Goal: Register for event/course

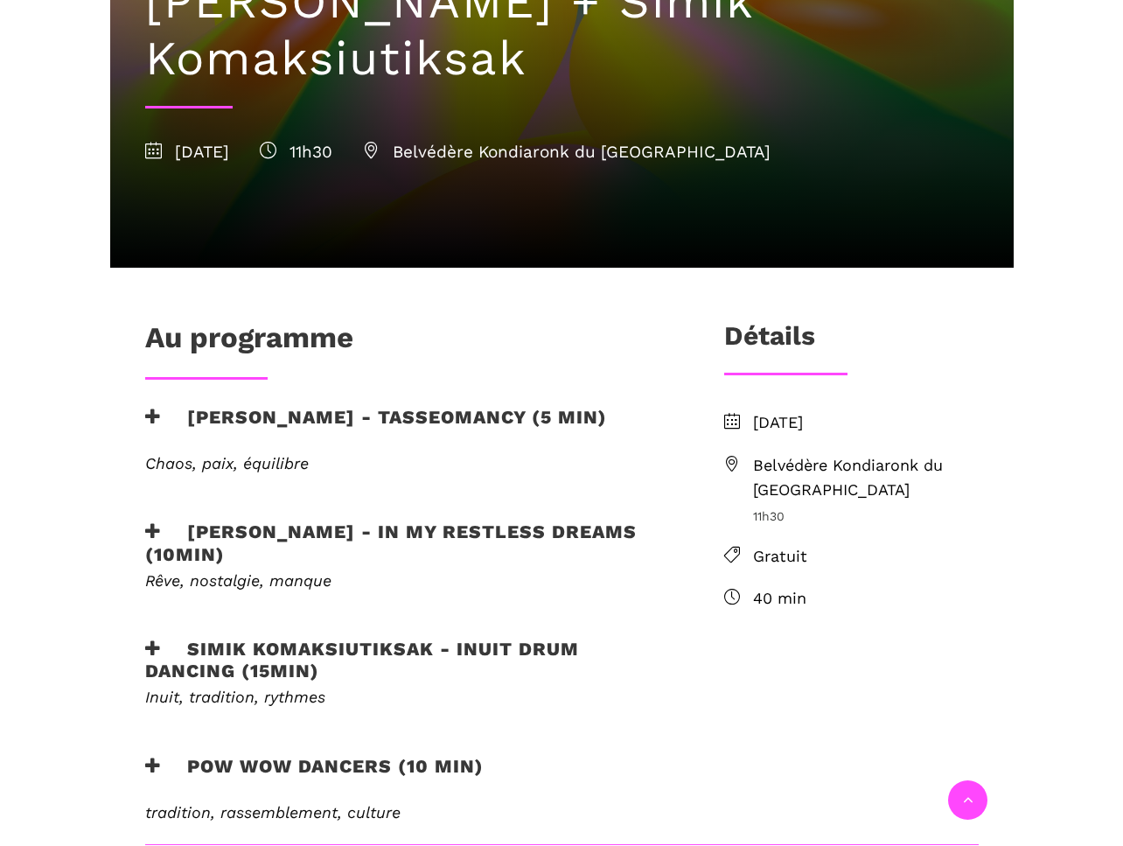
scroll to position [175, 0]
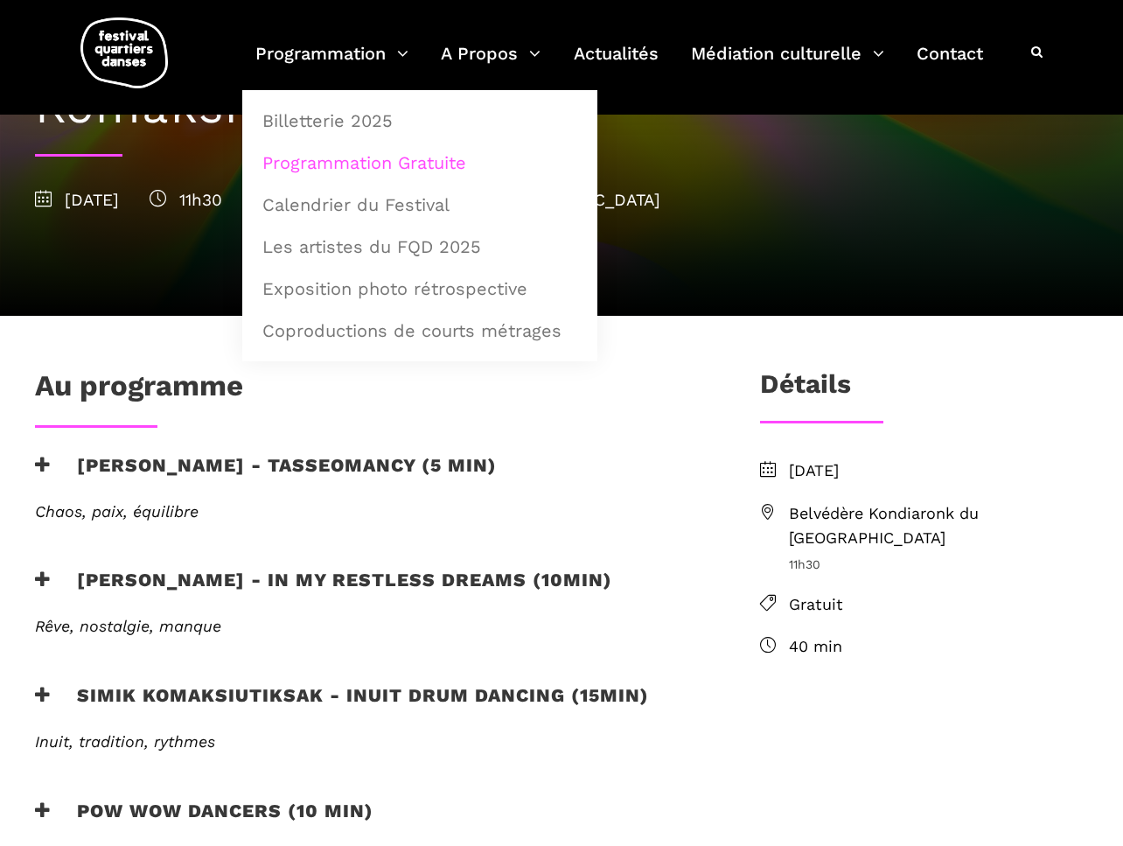
click at [321, 168] on link "Programmation Gratuite" at bounding box center [420, 163] width 336 height 40
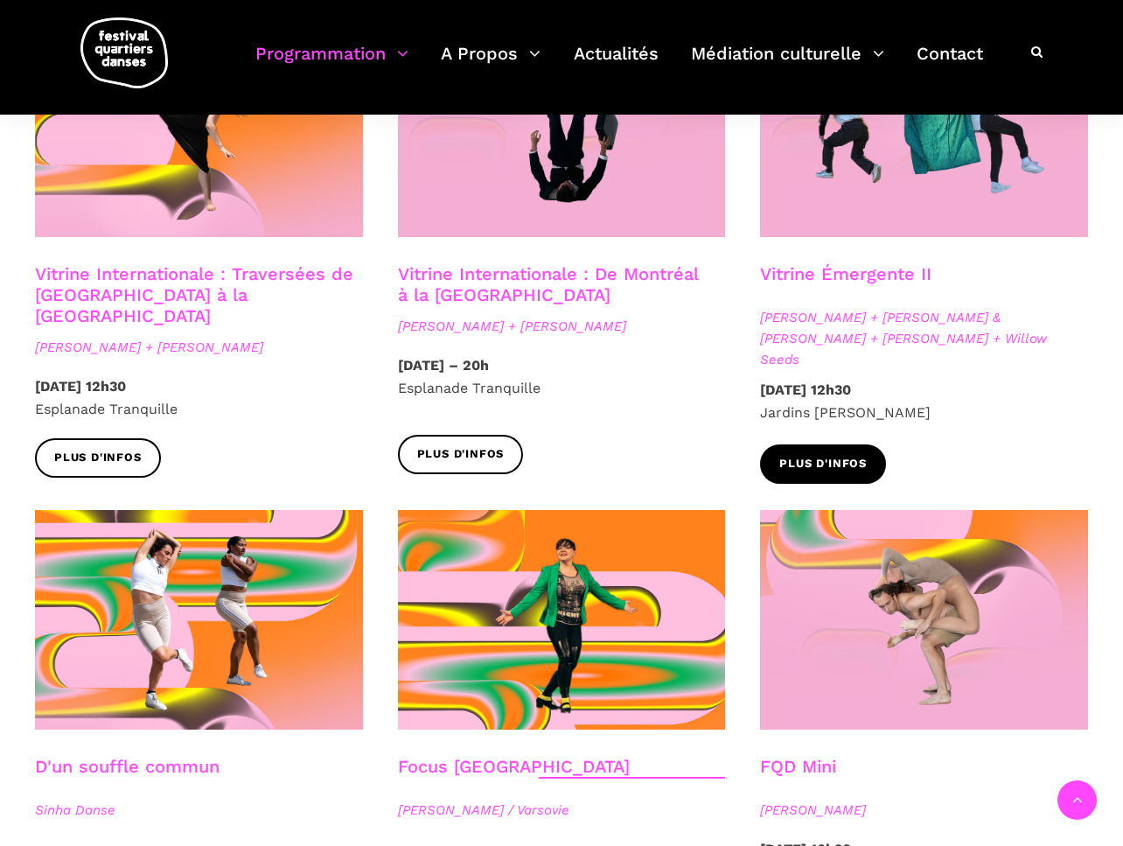
scroll to position [1575, 0]
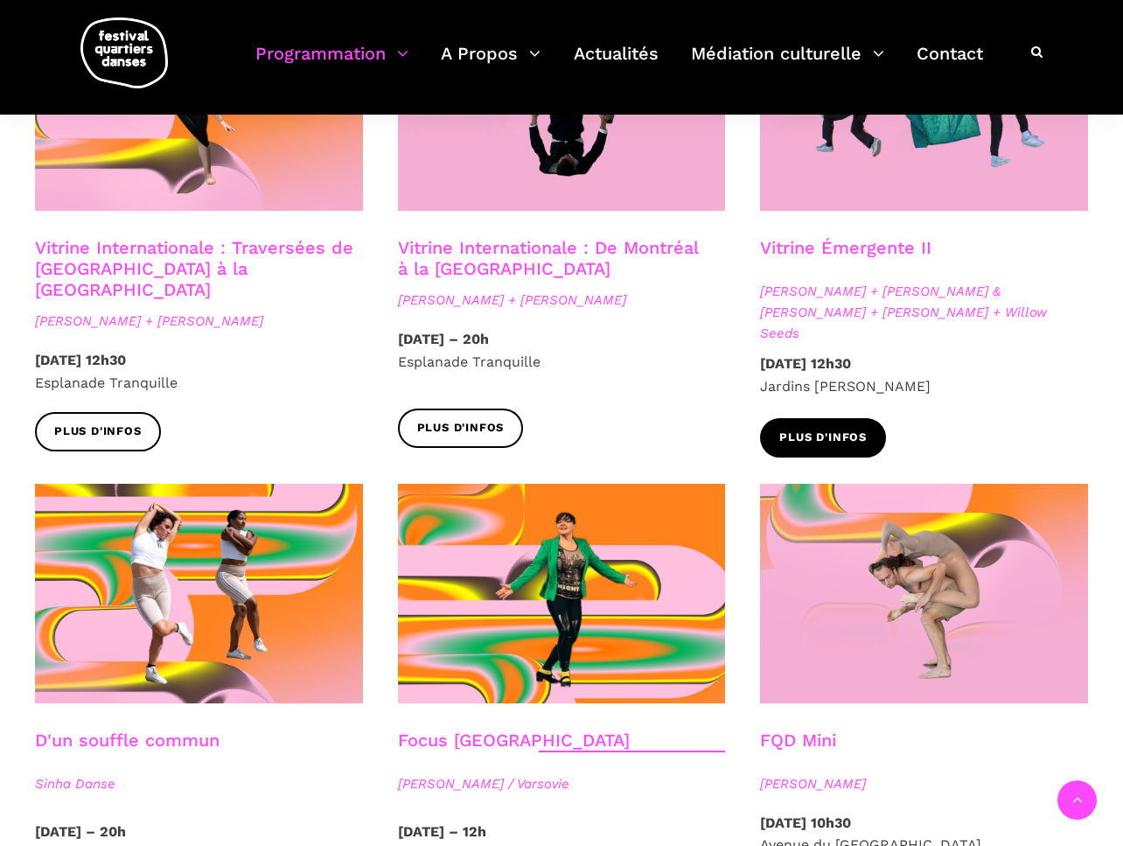
click at [826, 429] on span "Plus d'infos" at bounding box center [823, 438] width 87 height 18
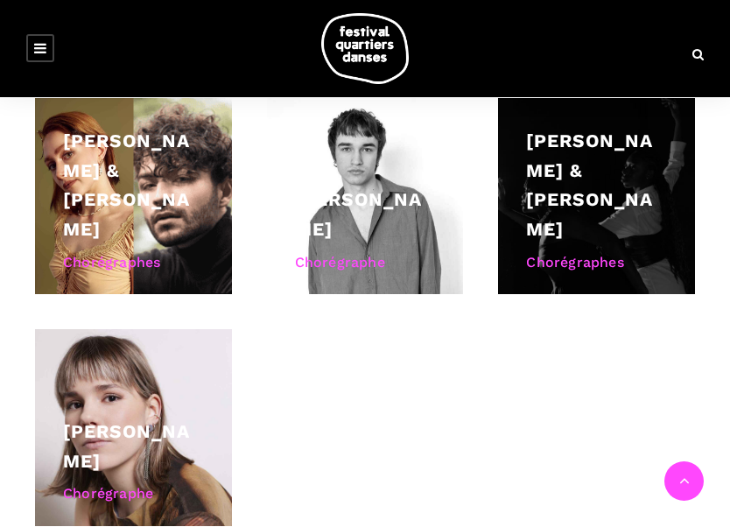
scroll to position [1312, 0]
